Goal: Task Accomplishment & Management: Manage account settings

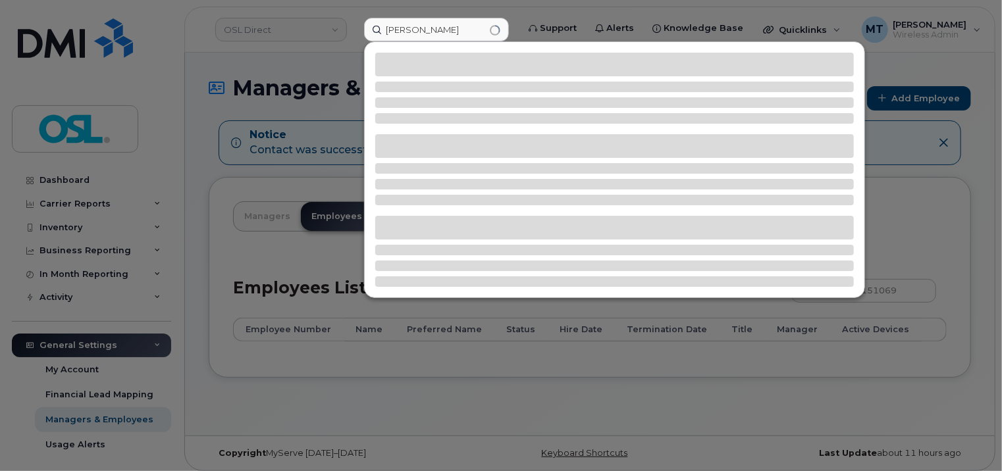
type input "[PERSON_NAME]"
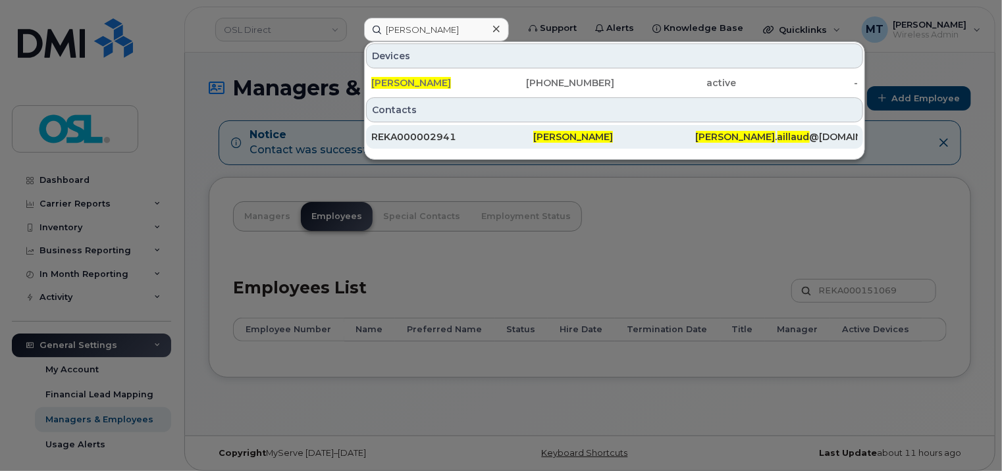
click at [533, 144] on div "REKA000002941" at bounding box center [614, 137] width 162 height 24
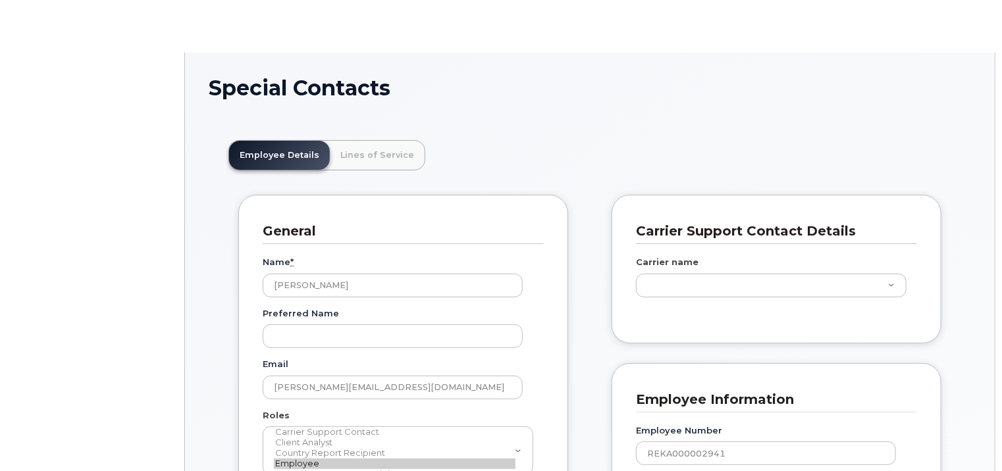
scroll to position [39, 0]
type input "4724259"
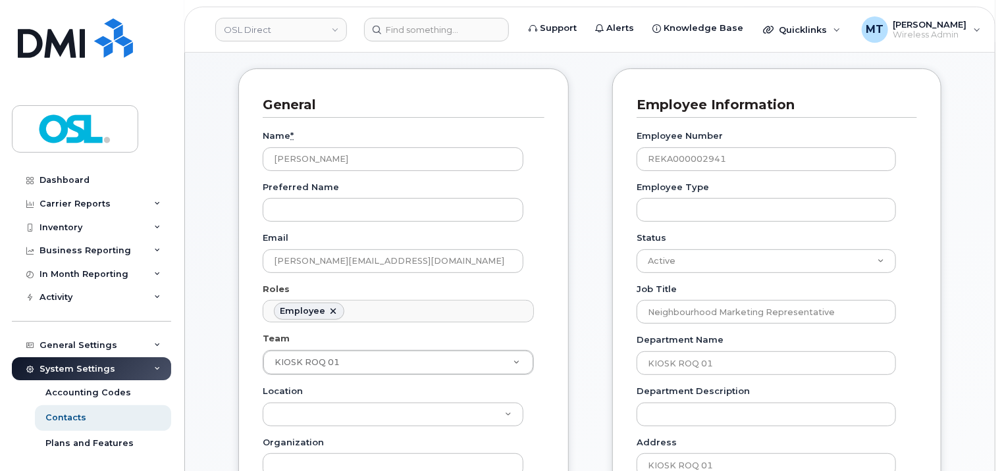
scroll to position [132, 0]
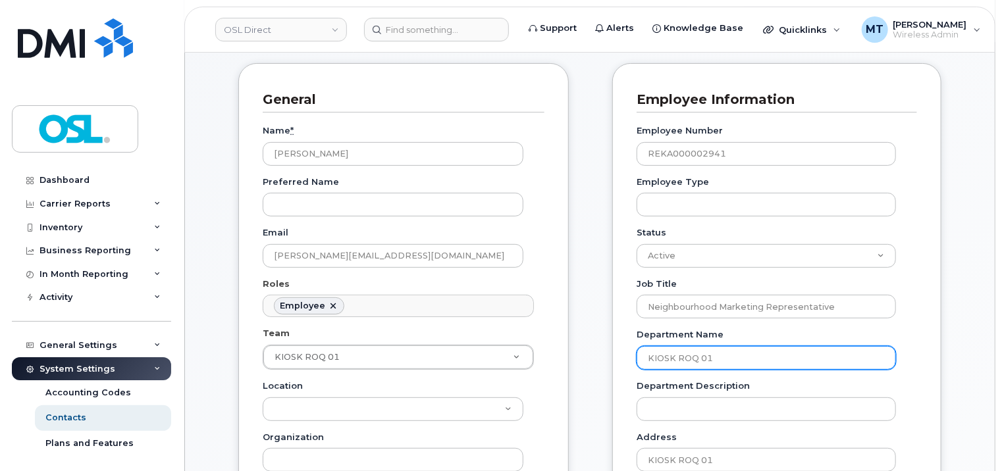
drag, startPoint x: 766, startPoint y: 358, endPoint x: 649, endPoint y: 356, distance: 117.2
click at [649, 356] on input "KIOSK ROQ 01" at bounding box center [766, 358] width 259 height 24
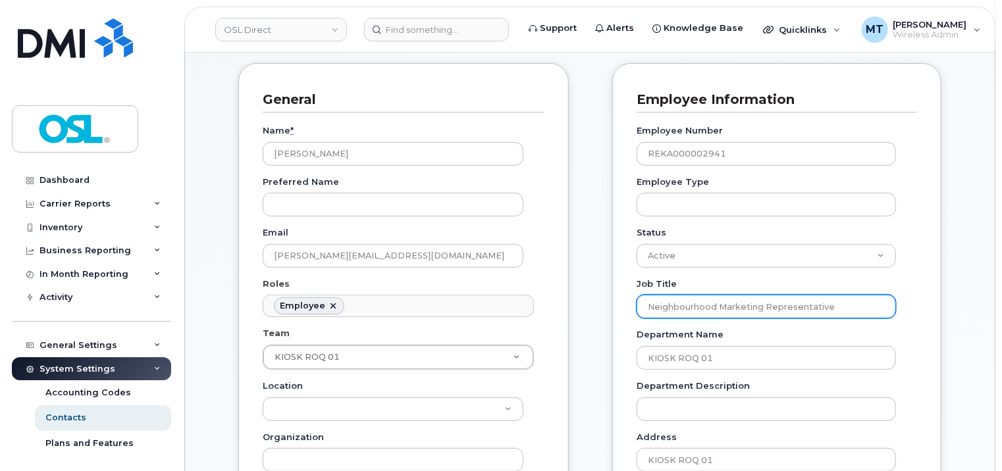
drag, startPoint x: 844, startPoint y: 304, endPoint x: 622, endPoint y: 300, distance: 222.6
click at [622, 300] on div "Employee Information Employee Number REKA000002941 Employee Type Status Active …" at bounding box center [776, 469] width 329 height 813
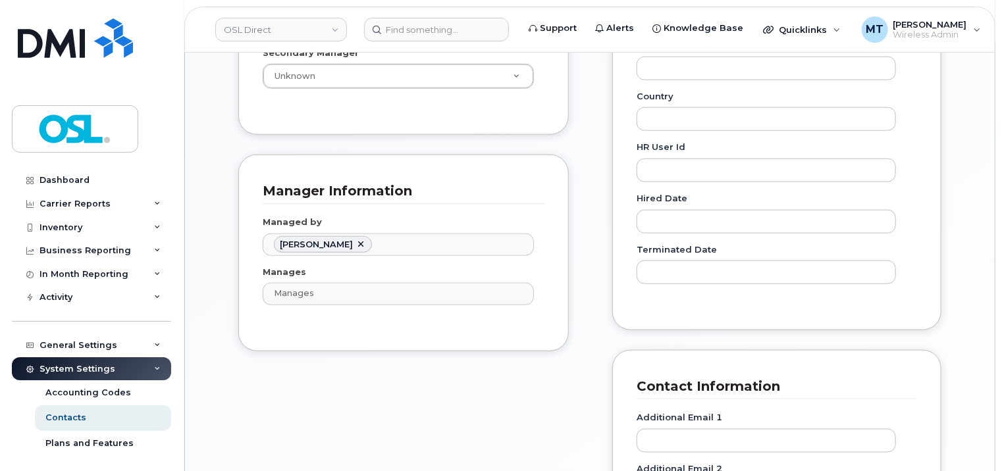
scroll to position [462, 0]
